Goal: Task Accomplishment & Management: Use online tool/utility

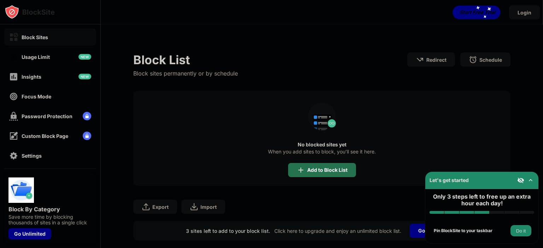
click at [337, 170] on div "Add to Block List" at bounding box center [327, 171] width 40 height 6
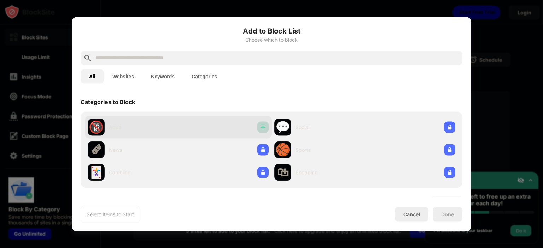
click at [263, 125] on img at bounding box center [262, 127] width 7 height 7
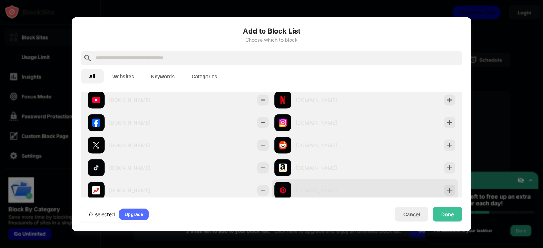
scroll to position [141, 0]
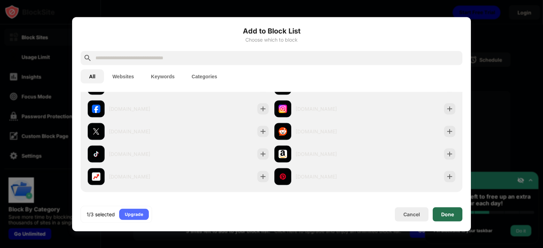
click at [448, 213] on div "Done" at bounding box center [447, 215] width 13 height 6
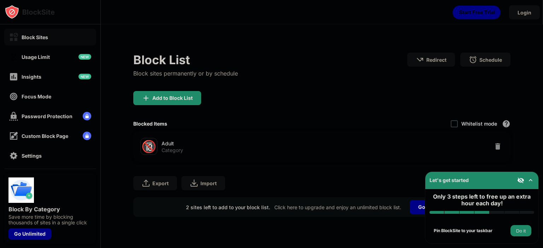
scroll to position [153, 0]
click at [183, 101] on div "Add to Block List" at bounding box center [167, 98] width 68 height 14
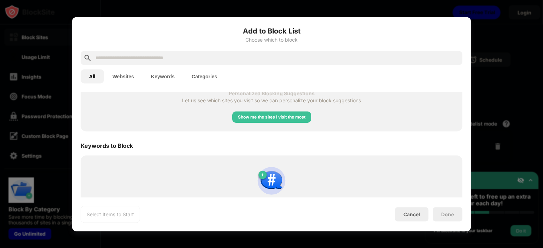
scroll to position [283, 0]
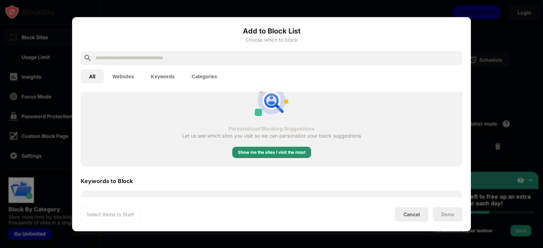
click at [294, 155] on div "Show me the sites I visit the most" at bounding box center [271, 152] width 67 height 7
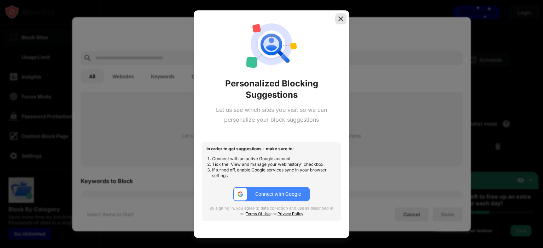
click at [341, 18] on img at bounding box center [340, 18] width 7 height 7
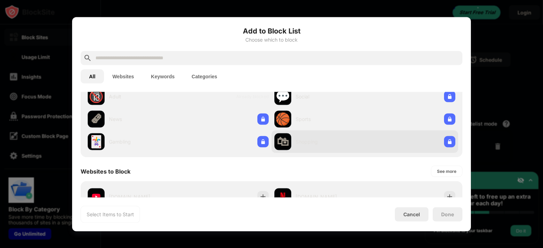
scroll to position [0, 0]
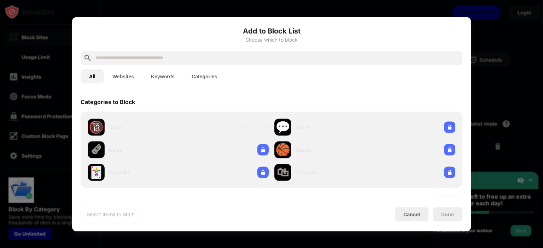
click at [494, 31] on div at bounding box center [271, 124] width 543 height 248
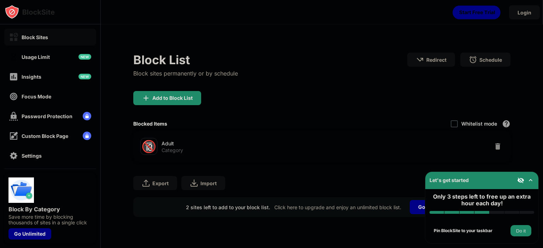
click at [294, 12] on div "Login" at bounding box center [322, 10] width 442 height 21
